Goal: Contribute content: Add original content to the website for others to see

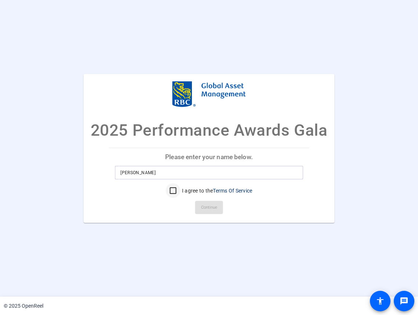
type input "[PERSON_NAME]"
click at [170, 193] on input "I agree to the Terms Of Service" at bounding box center [173, 190] width 15 height 15
checkbox input "true"
click at [203, 209] on span "Continue" at bounding box center [209, 207] width 16 height 11
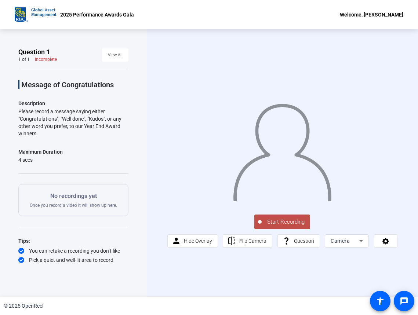
click at [293, 223] on span "Start Recording" at bounding box center [285, 222] width 48 height 8
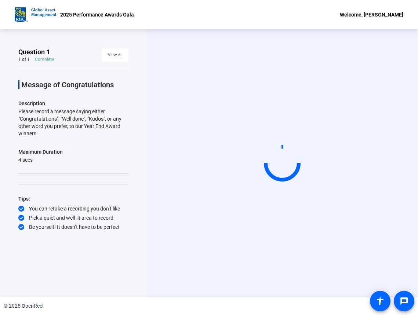
click at [295, 164] on div at bounding box center [282, 163] width 37 height 37
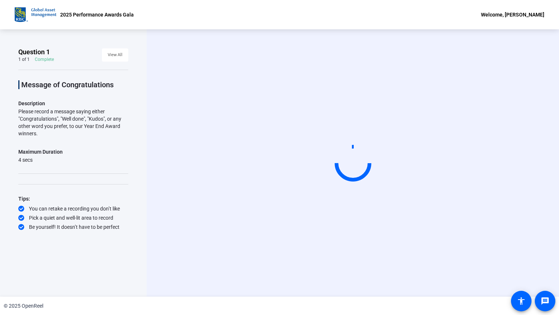
click at [349, 183] on video at bounding box center [353, 163] width 110 height 62
click at [349, 182] on video at bounding box center [353, 163] width 110 height 62
click at [19, 228] on icon at bounding box center [21, 227] width 6 height 6
drag, startPoint x: 19, startPoint y: 215, endPoint x: 20, endPoint y: 205, distance: 10.6
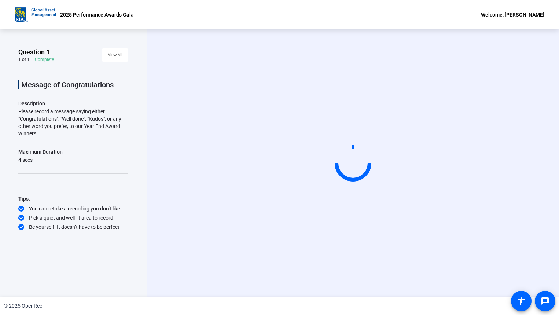
click at [19, 215] on div "Pick a quiet and well-lit area to record" at bounding box center [73, 217] width 110 height 7
click at [20, 202] on div "Tips: You can retake a recording you don’t like Pick a quiet and well-lit area …" at bounding box center [73, 212] width 110 height 36
drag, startPoint x: 20, startPoint y: 202, endPoint x: 57, endPoint y: 146, distance: 67.2
click at [57, 146] on div "Message of Congratulations Description Please record a message saying either "C…" at bounding box center [73, 150] width 110 height 161
click at [120, 54] on span "View All" at bounding box center [115, 55] width 15 height 11
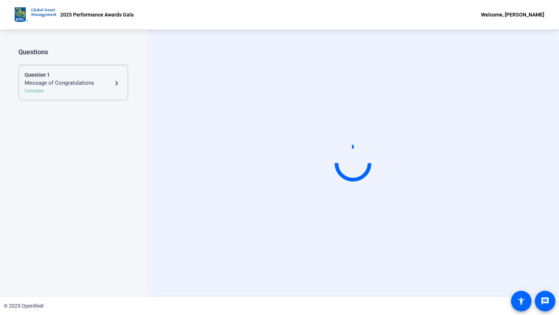
click at [116, 83] on mat-icon "navigate_next" at bounding box center [116, 83] width 9 height 9
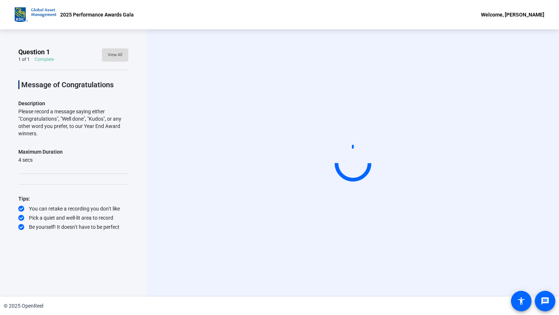
click at [109, 56] on span "View All" at bounding box center [115, 55] width 15 height 11
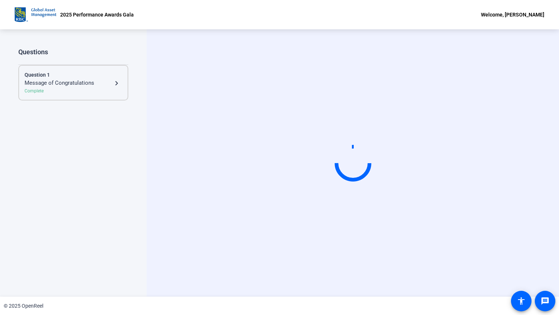
click at [109, 90] on div "Complete" at bounding box center [74, 91] width 98 height 7
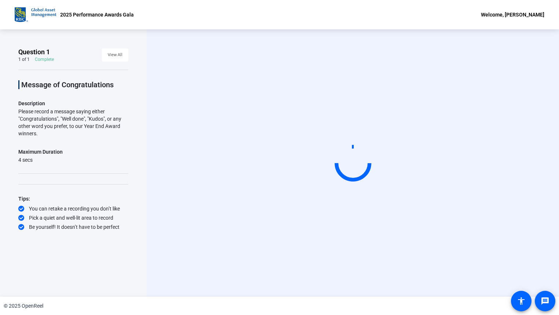
click at [338, 194] on video at bounding box center [353, 163] width 110 height 62
click at [348, 163] on div at bounding box center [353, 163] width 40 height 40
drag, startPoint x: 348, startPoint y: 163, endPoint x: 349, endPoint y: 113, distance: 49.9
click at [348, 162] on div at bounding box center [353, 163] width 42 height 42
click at [350, 132] on video at bounding box center [353, 163] width 110 height 62
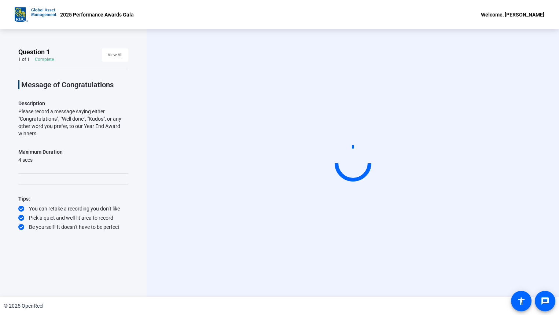
click at [350, 132] on video at bounding box center [353, 163] width 110 height 62
click at [417, 301] on span at bounding box center [522, 301] width 18 height 18
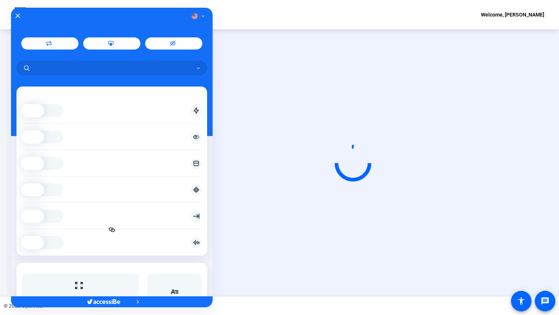
click at [20, 17] on div at bounding box center [112, 16] width 202 height 10
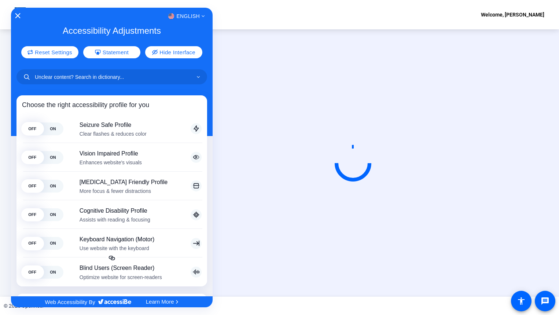
click at [19, 16] on icon "Close Accessibility Interface" at bounding box center [17, 15] width 5 height 5
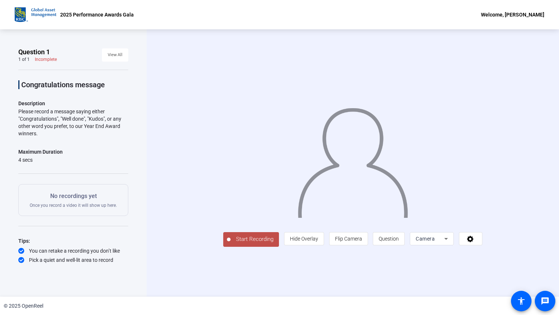
click at [231, 244] on span "Start Recording" at bounding box center [255, 239] width 48 height 8
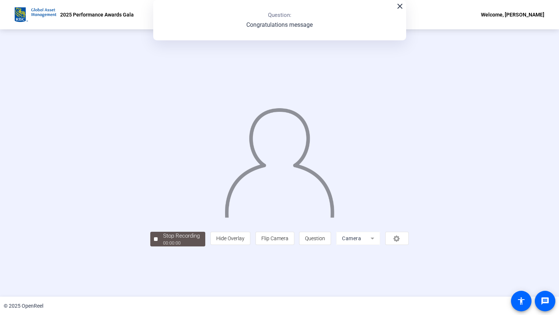
click at [211, 225] on div at bounding box center [279, 152] width 259 height 145
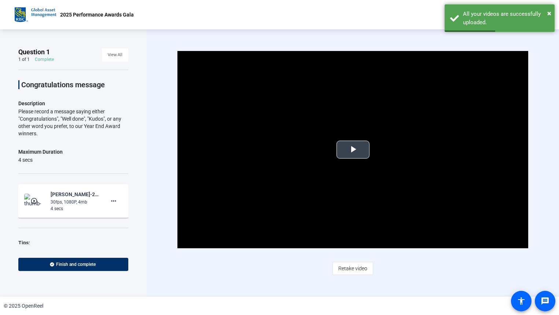
click at [353, 150] on span "Video Player" at bounding box center [353, 150] width 0 height 0
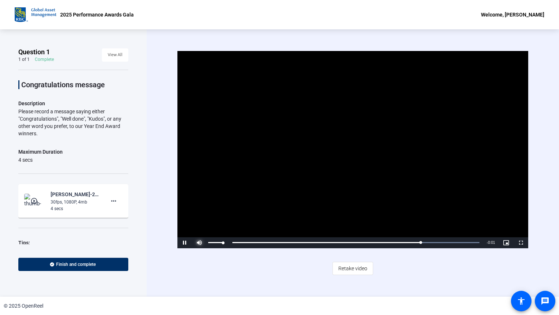
click at [199, 243] on span "Video Player" at bounding box center [199, 243] width 15 height 0
click at [198, 243] on span "Video Player" at bounding box center [199, 243] width 15 height 0
click at [347, 168] on video "Video Player" at bounding box center [352, 149] width 351 height 197
click at [197, 243] on span "Video Player" at bounding box center [199, 243] width 15 height 0
drag, startPoint x: 207, startPoint y: 243, endPoint x: 220, endPoint y: 243, distance: 13.6
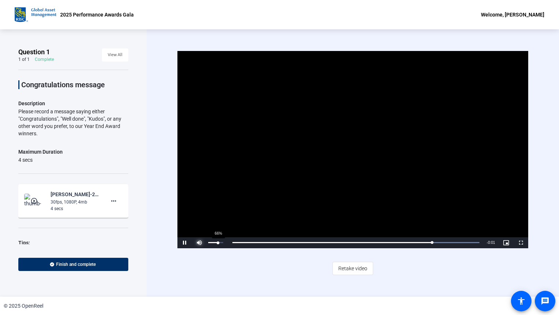
click at [218, 243] on div "Volume Level" at bounding box center [213, 242] width 10 height 1
click at [345, 161] on video "Video Player" at bounding box center [352, 149] width 351 height 197
click at [358, 268] on span "Retake video" at bounding box center [352, 268] width 29 height 14
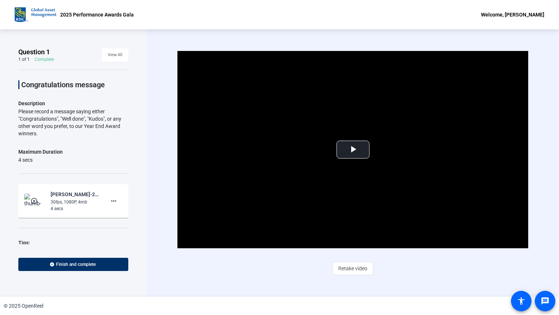
scroll to position [30, 0]
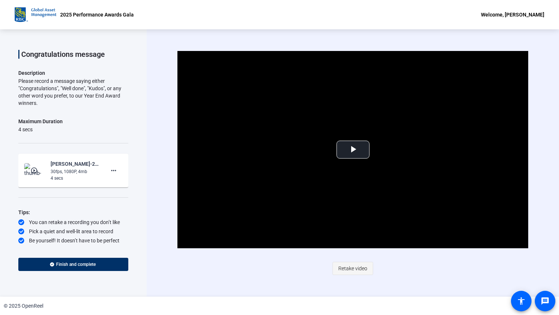
click at [355, 270] on span "Retake video" at bounding box center [352, 268] width 29 height 14
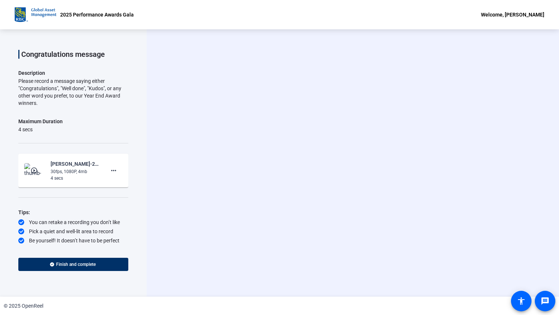
scroll to position [0, 0]
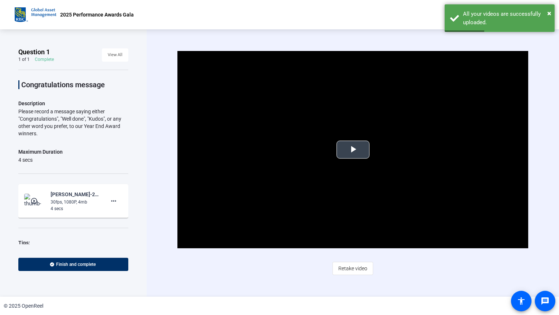
click at [353, 150] on span "Video Player" at bounding box center [353, 150] width 0 height 0
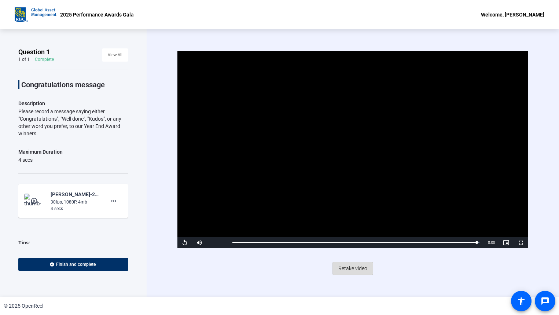
click at [350, 271] on span "Retake video" at bounding box center [352, 268] width 29 height 14
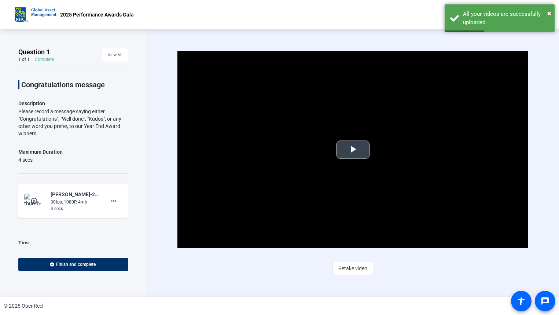
click at [353, 150] on span "Video Player" at bounding box center [353, 150] width 0 height 0
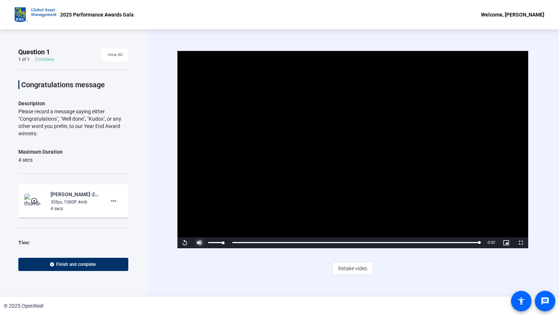
click at [200, 243] on span "Video Player" at bounding box center [199, 243] width 15 height 0
drag, startPoint x: 208, startPoint y: 245, endPoint x: 217, endPoint y: 245, distance: 9.2
click at [217, 245] on div "56%" at bounding box center [215, 242] width 18 height 11
click at [111, 200] on mat-icon "more_horiz" at bounding box center [113, 201] width 9 height 9
click at [111, 214] on span "Delete clip" at bounding box center [121, 216] width 29 height 9
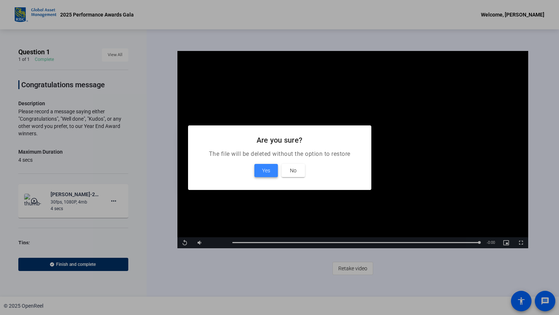
click at [271, 171] on span at bounding box center [266, 171] width 23 height 18
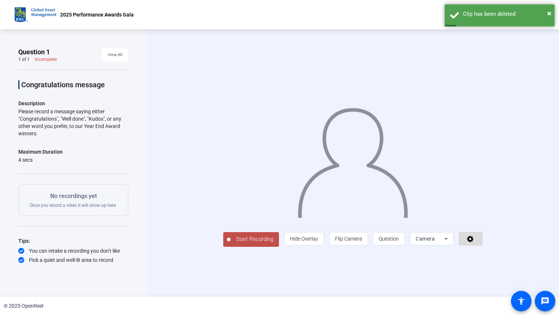
click at [475, 242] on icon at bounding box center [470, 238] width 8 height 7
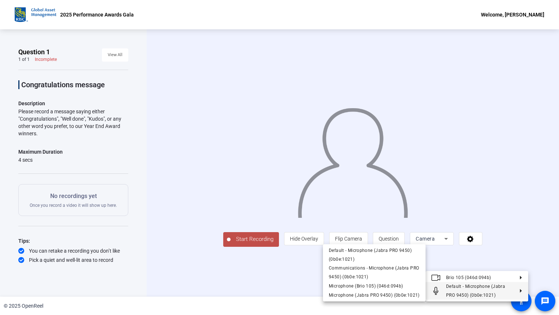
click at [523, 292] on button "Default - Microphone (Jabra PRO 9450) (0b0e:1021)" at bounding box center [477, 291] width 103 height 18
click at [401, 287] on span "Microphone (Brio 105) (046d:094b)" at bounding box center [366, 285] width 74 height 5
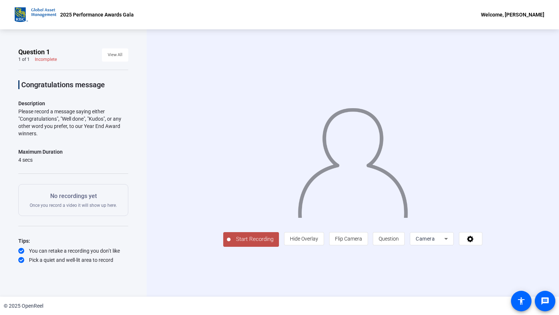
click at [231, 244] on span "Start Recording" at bounding box center [255, 239] width 48 height 8
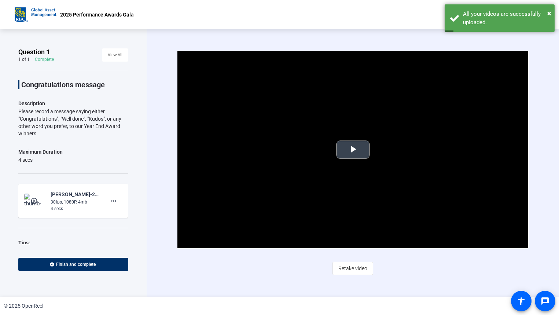
click at [353, 150] on span "Video Player" at bounding box center [353, 150] width 0 height 0
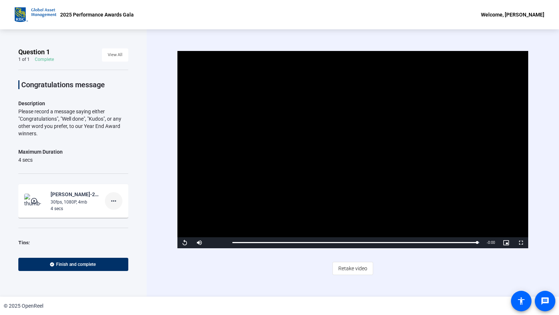
click at [111, 201] on mat-icon "more_horiz" at bounding box center [113, 201] width 9 height 9
click at [119, 215] on span "Delete clip" at bounding box center [121, 216] width 29 height 9
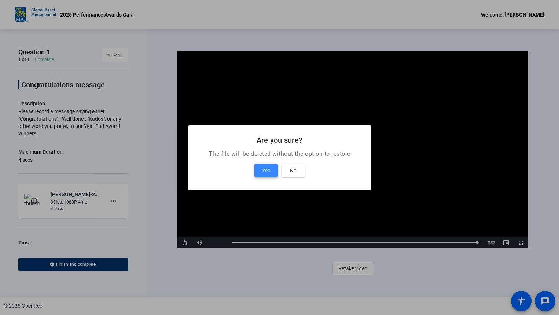
click at [263, 172] on span "Yes" at bounding box center [266, 170] width 8 height 9
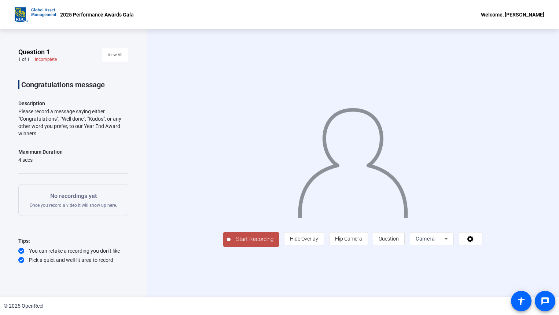
click at [231, 244] on span "Start Recording" at bounding box center [255, 239] width 48 height 8
